Goal: Navigation & Orientation: Find specific page/section

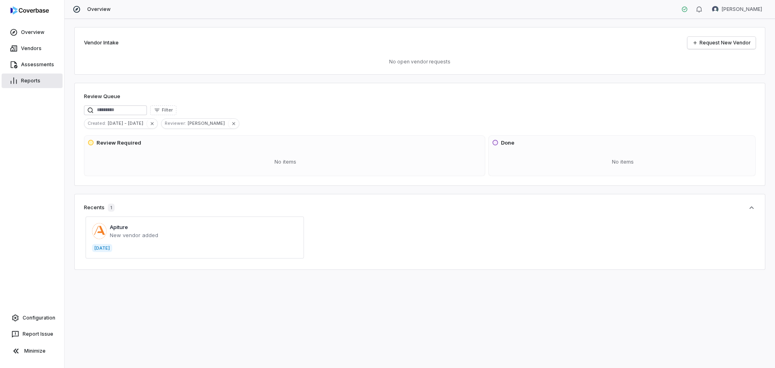
click at [29, 80] on link "Reports" at bounding box center [32, 80] width 61 height 15
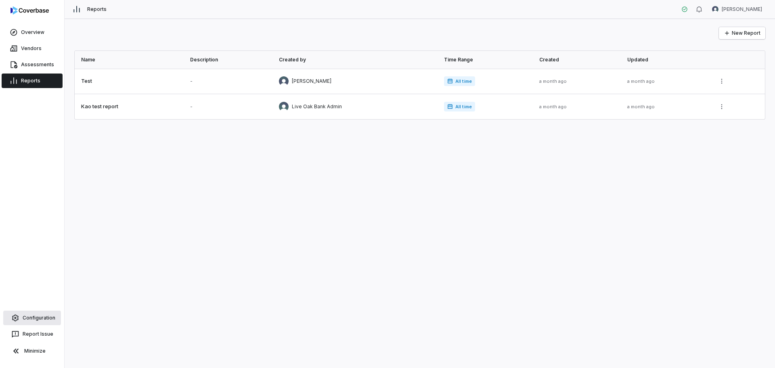
click at [36, 316] on link "Configuration" at bounding box center [32, 317] width 58 height 15
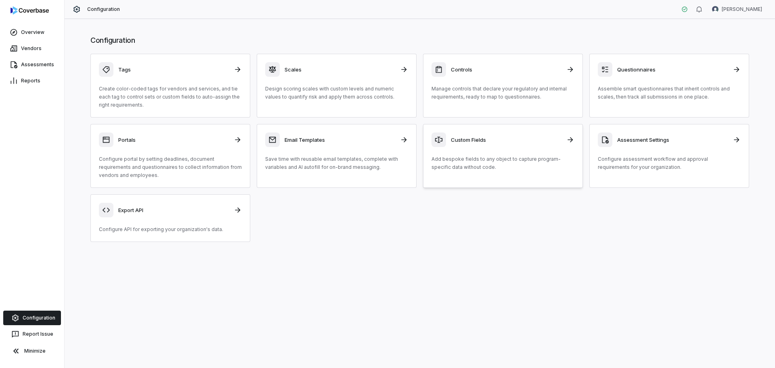
click at [483, 139] on h3 "Custom Fields" at bounding box center [506, 139] width 111 height 7
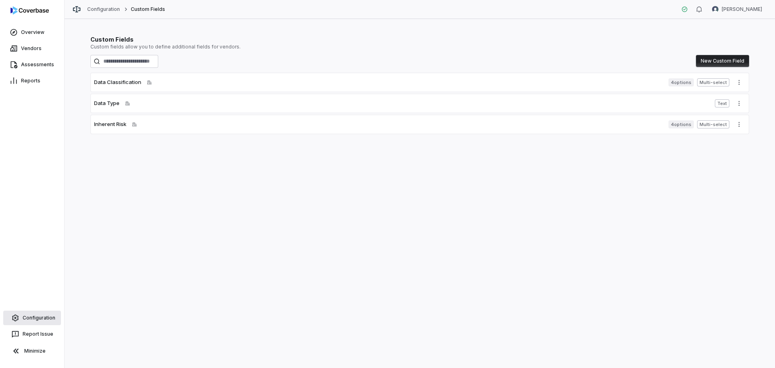
click at [29, 318] on link "Configuration" at bounding box center [32, 317] width 58 height 15
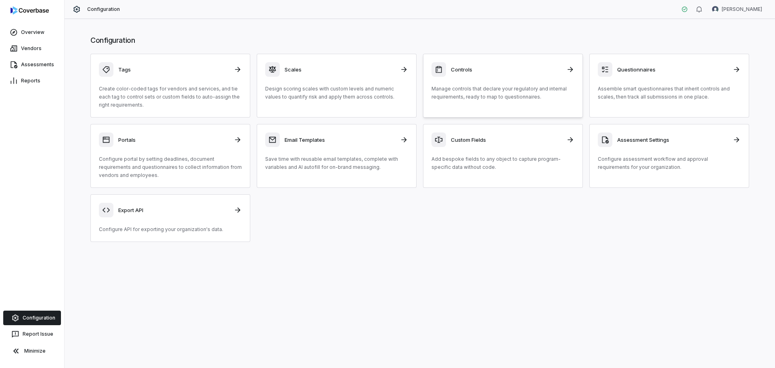
click at [476, 74] on div "Controls" at bounding box center [502, 69] width 143 height 15
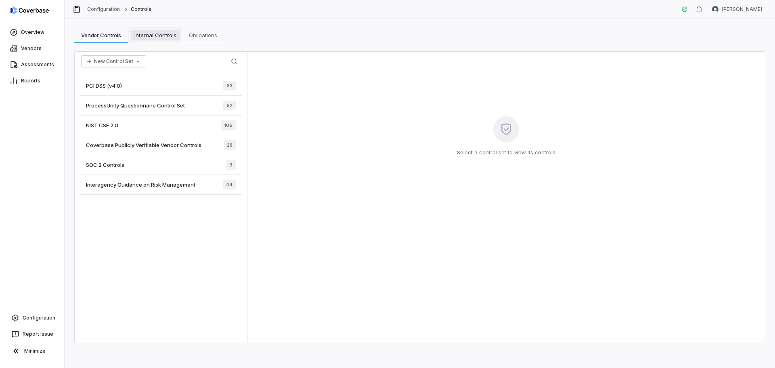
click at [153, 37] on span "Internal Controls" at bounding box center [155, 35] width 48 height 10
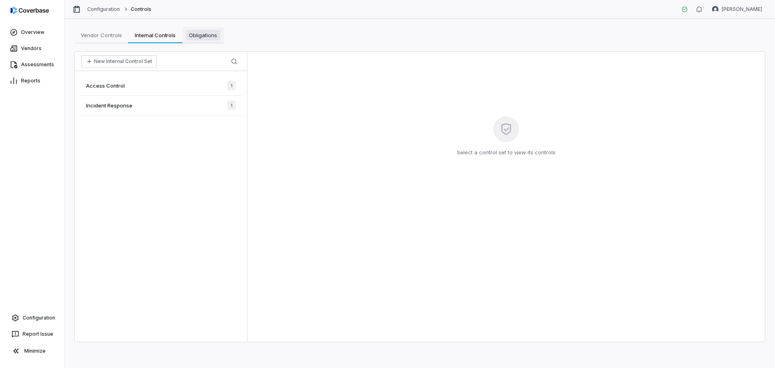
click at [204, 37] on span "Obligations" at bounding box center [203, 35] width 35 height 10
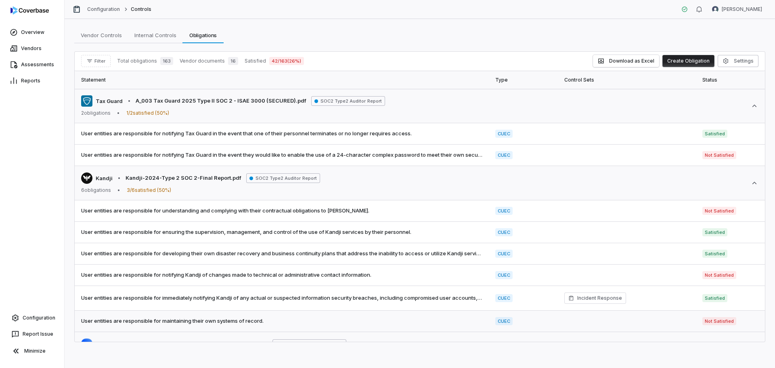
click at [554, 311] on td "CUEC" at bounding box center [523, 320] width 69 height 21
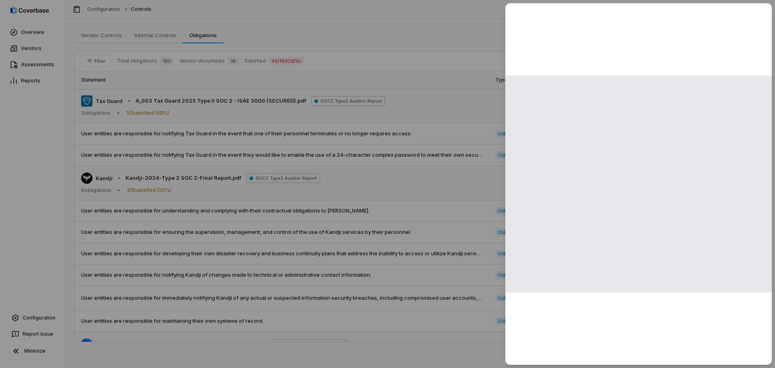
scroll to position [82, 0]
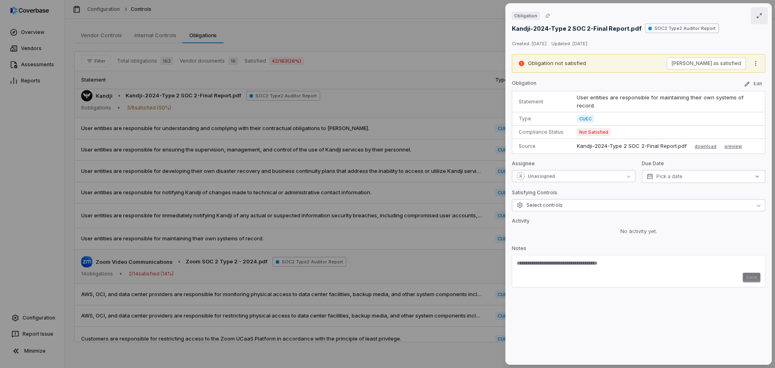
click at [756, 18] on icon "button" at bounding box center [758, 15] width 5 height 5
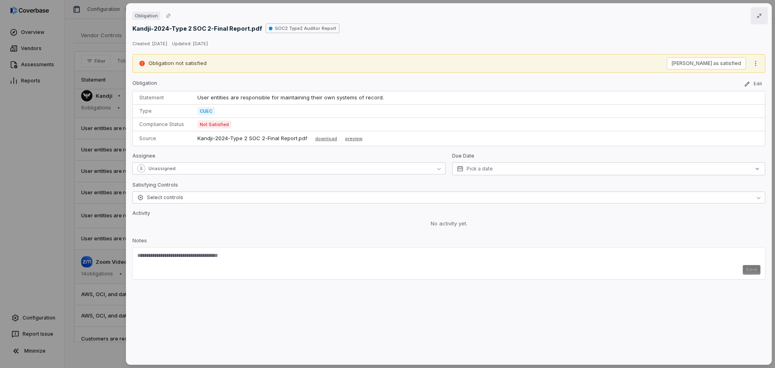
click at [756, 18] on icon "button" at bounding box center [759, 16] width 6 height 6
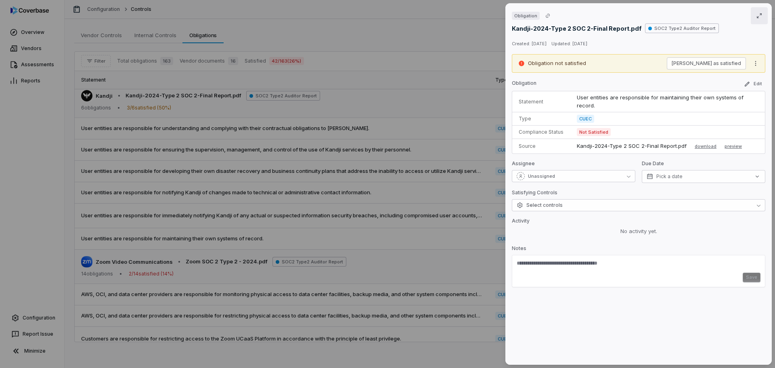
click at [442, 117] on div "Obligation [GEOGRAPHIC_DATA]-2024-Type 2 SOC 2-Final Report.pdf SOC2 Type2 Audi…" at bounding box center [387, 184] width 775 height 368
